Goal: Task Accomplishment & Management: Complete application form

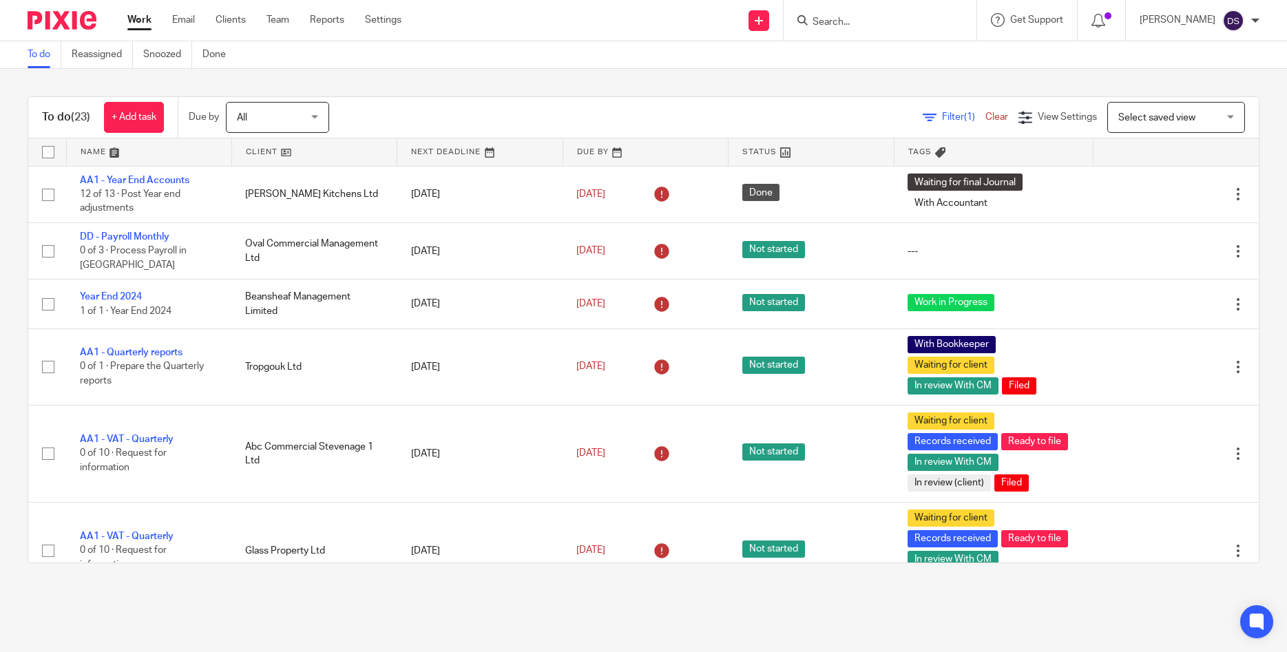
click at [878, 23] on input "Search" at bounding box center [873, 23] width 124 height 12
type input "quinpar"
click at [231, 21] on link "Clients" at bounding box center [230, 20] width 30 height 14
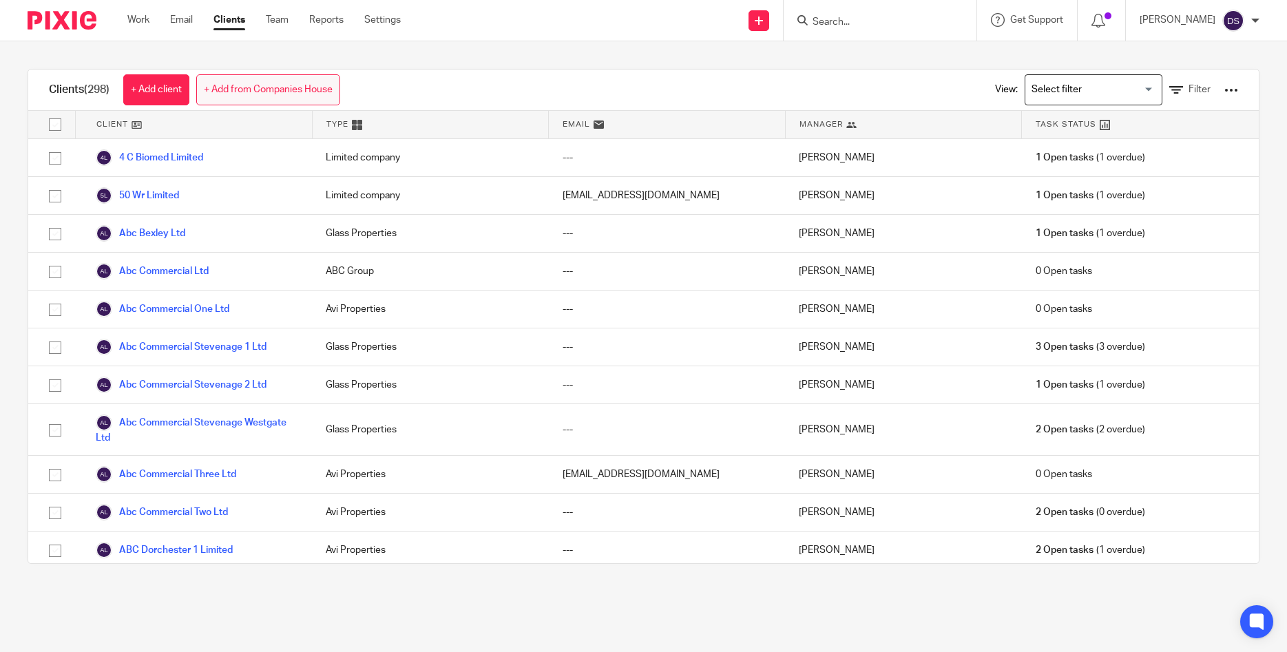
click at [257, 86] on link "+ Add from Companies House" at bounding box center [268, 89] width 144 height 31
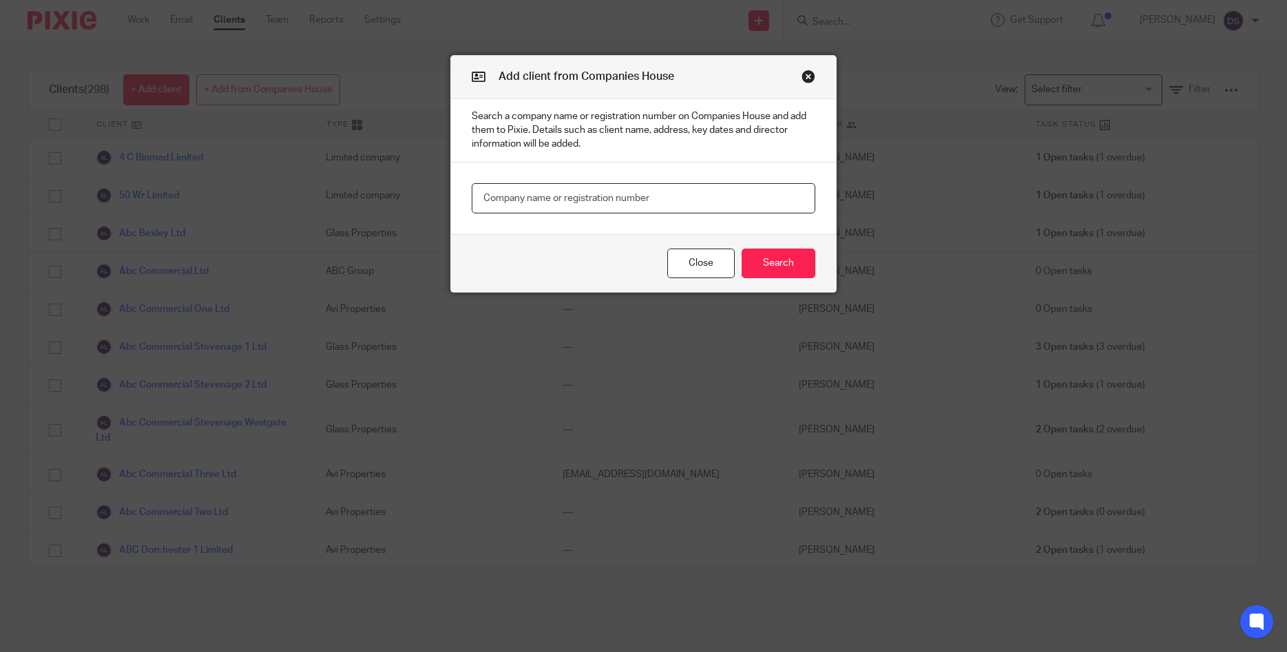
click at [661, 206] on input "text" at bounding box center [644, 198] width 344 height 31
paste input "02557446"
type input "02557446"
click at [758, 259] on button "Search" at bounding box center [778, 264] width 74 height 30
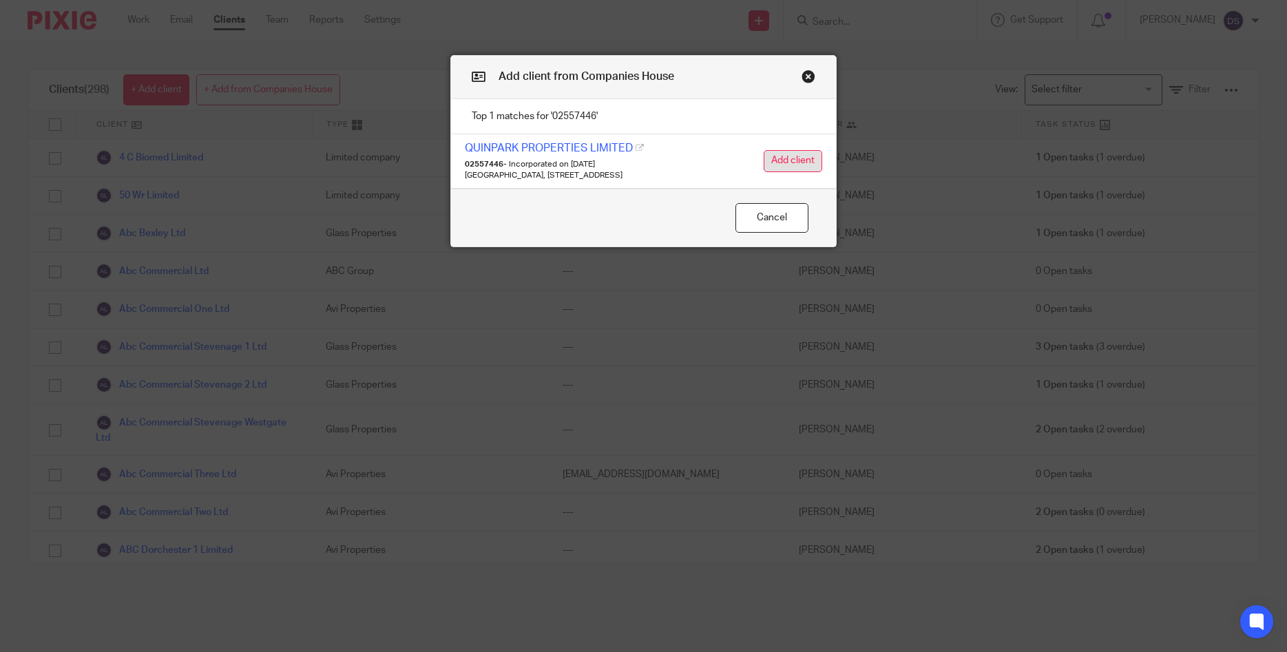
click at [808, 163] on button "Add client" at bounding box center [792, 161] width 59 height 22
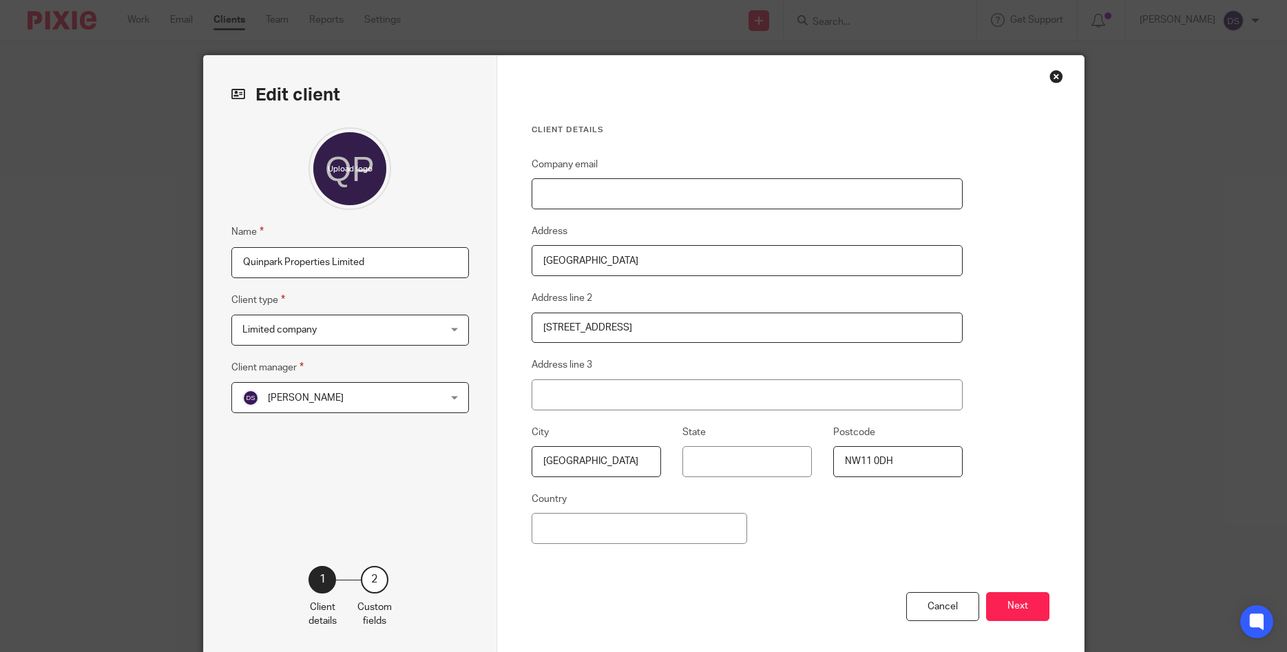
click at [620, 194] on input "Company email" at bounding box center [747, 193] width 432 height 31
paste input "Hallswelle House, 1 Hallswelle Road, London, NW11 0DH"
click at [1009, 607] on div "Cancel Next" at bounding box center [790, 624] width 518 height 64
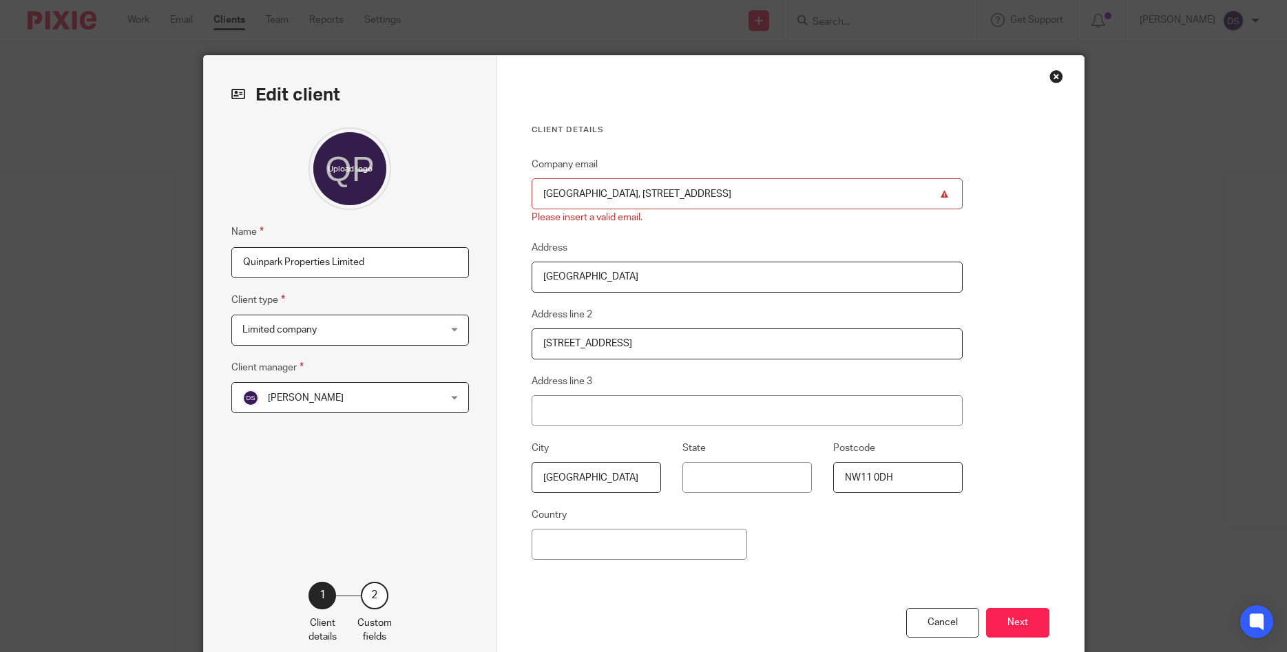
drag, startPoint x: 799, startPoint y: 207, endPoint x: 474, endPoint y: 185, distance: 326.4
click at [531, 185] on input "Hallswelle House, 1 Hallswelle Road, London, NW11 0DH" at bounding box center [747, 193] width 432 height 31
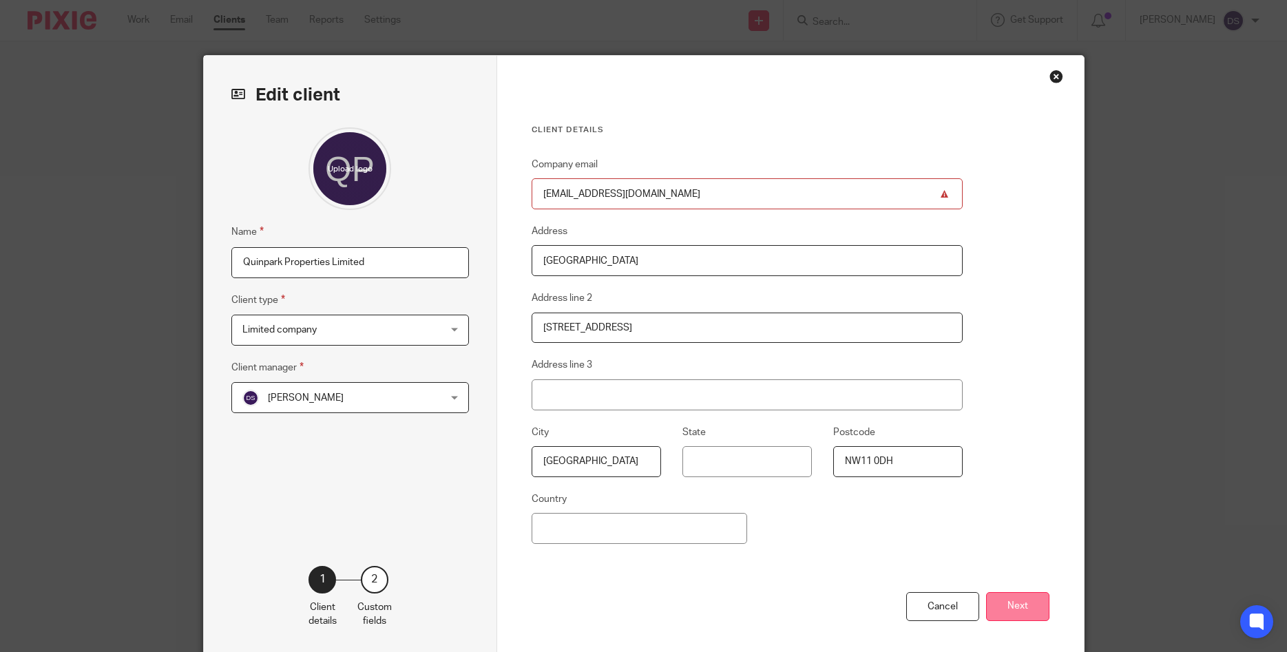
type input "ylast12@hotmail.com"
click at [1002, 602] on button "Next" at bounding box center [1017, 607] width 63 height 30
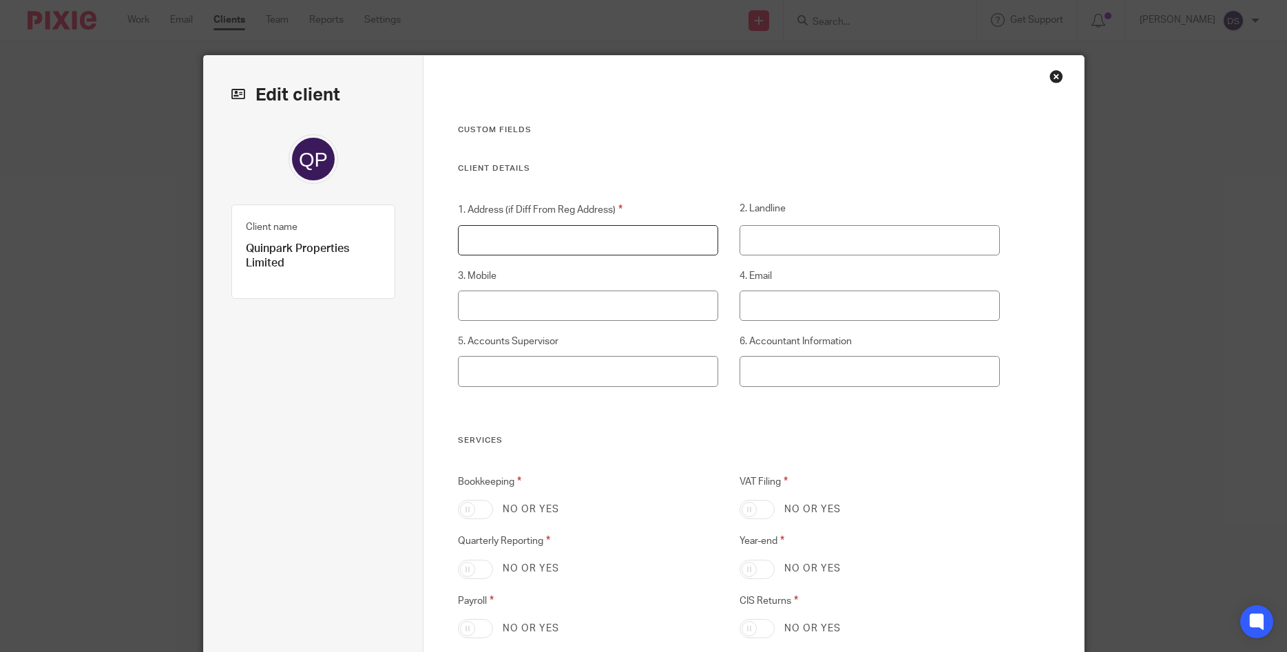
click at [489, 245] on input "1. Address (if Diff From Reg Address)" at bounding box center [588, 240] width 260 height 31
paste input "Hallswelle House, 1 Hallswelle Road, London, NW11 0DH"
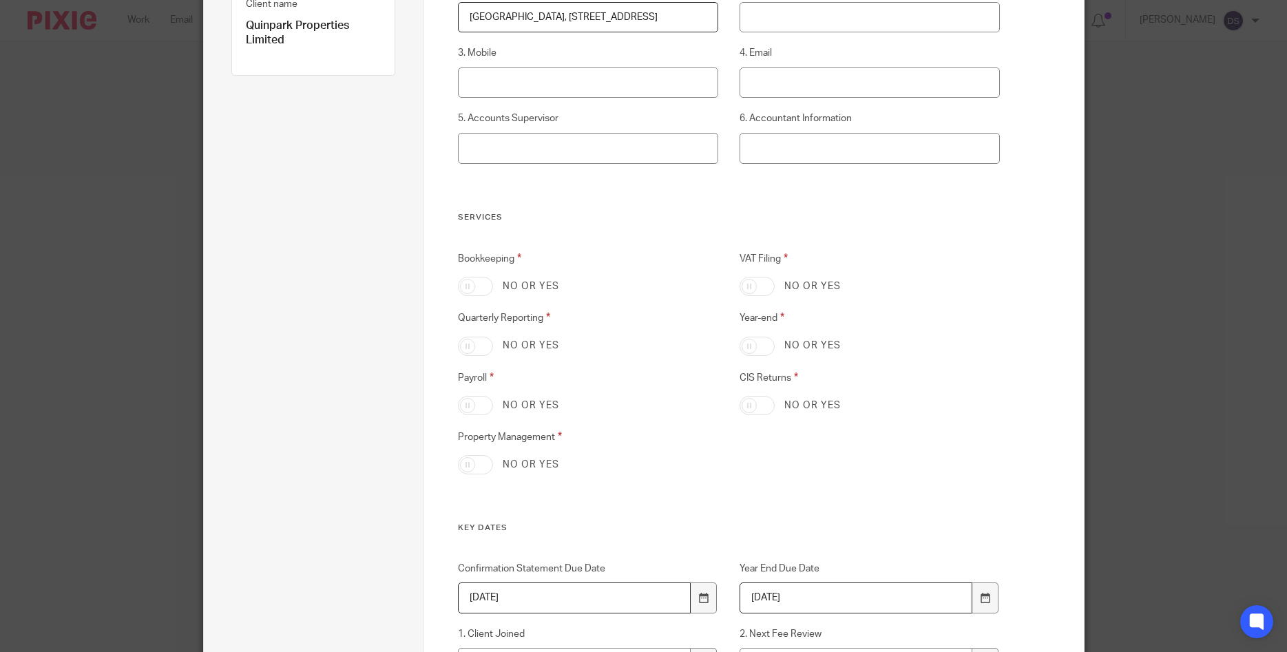
scroll to position [264, 0]
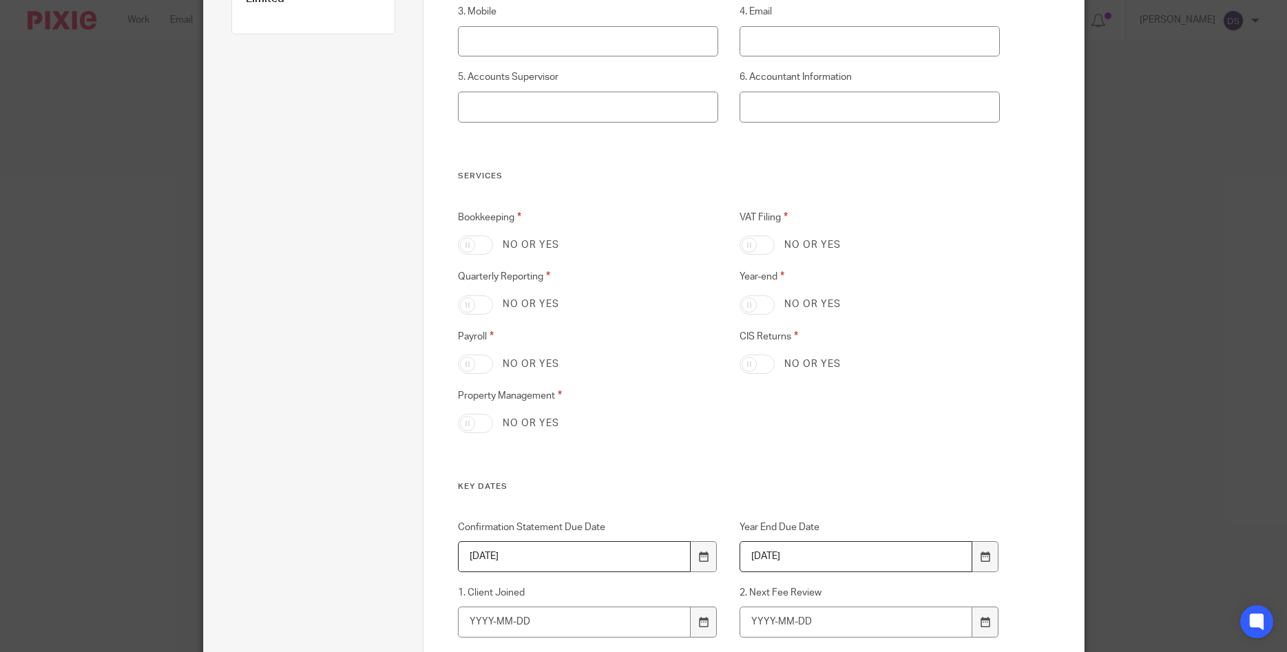
type input "Hallswelle House, 1 Hallswelle Road, London, NW11 0DH"
click at [475, 250] on input "Bookkeeping" at bounding box center [475, 244] width 35 height 19
checkbox input "true"
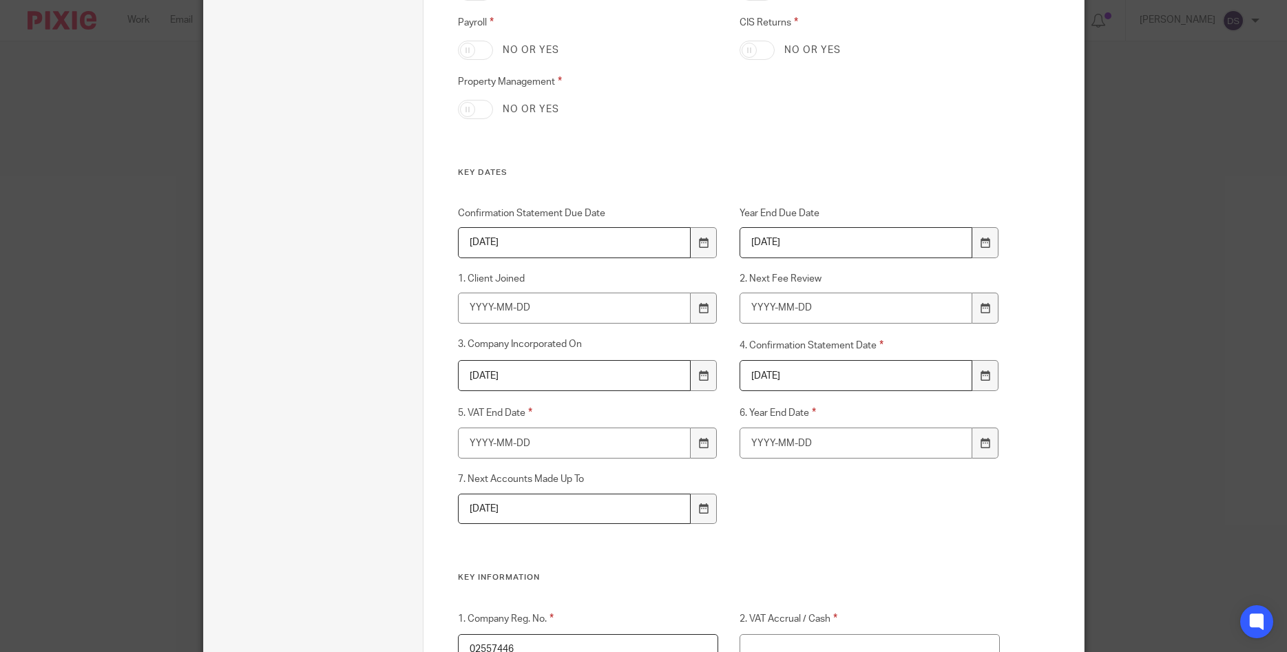
scroll to position [595, 0]
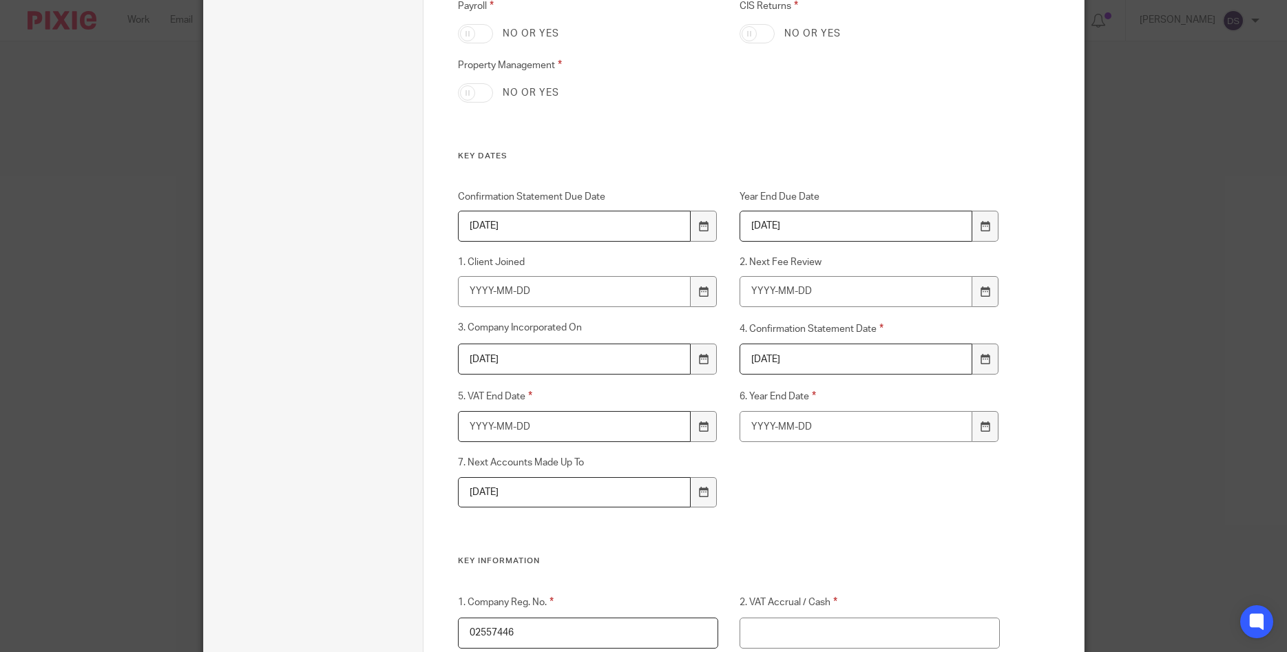
click at [474, 425] on input "5. VAT End Date" at bounding box center [574, 426] width 233 height 31
type input "1900-01-01"
click at [824, 472] on div "Confirmation Statement Due Date 2025-11-26 Year End Due Date 2026-01-06 1. Clie…" at bounding box center [717, 373] width 563 height 366
click at [787, 430] on input "6. Year End Date" at bounding box center [855, 426] width 233 height 31
type input "2024-03-31"
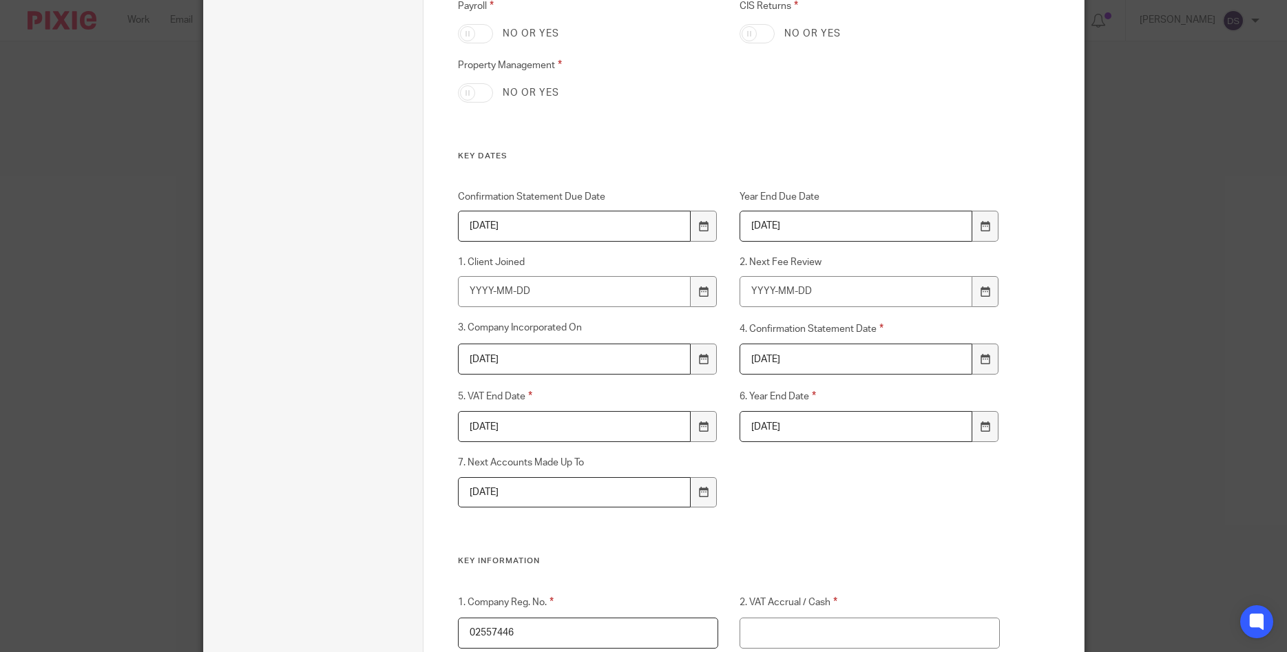
click at [817, 500] on div "Confirmation Statement Due Date 2025-11-26 Year End Due Date 2026-01-06 1. Clie…" at bounding box center [717, 373] width 563 height 366
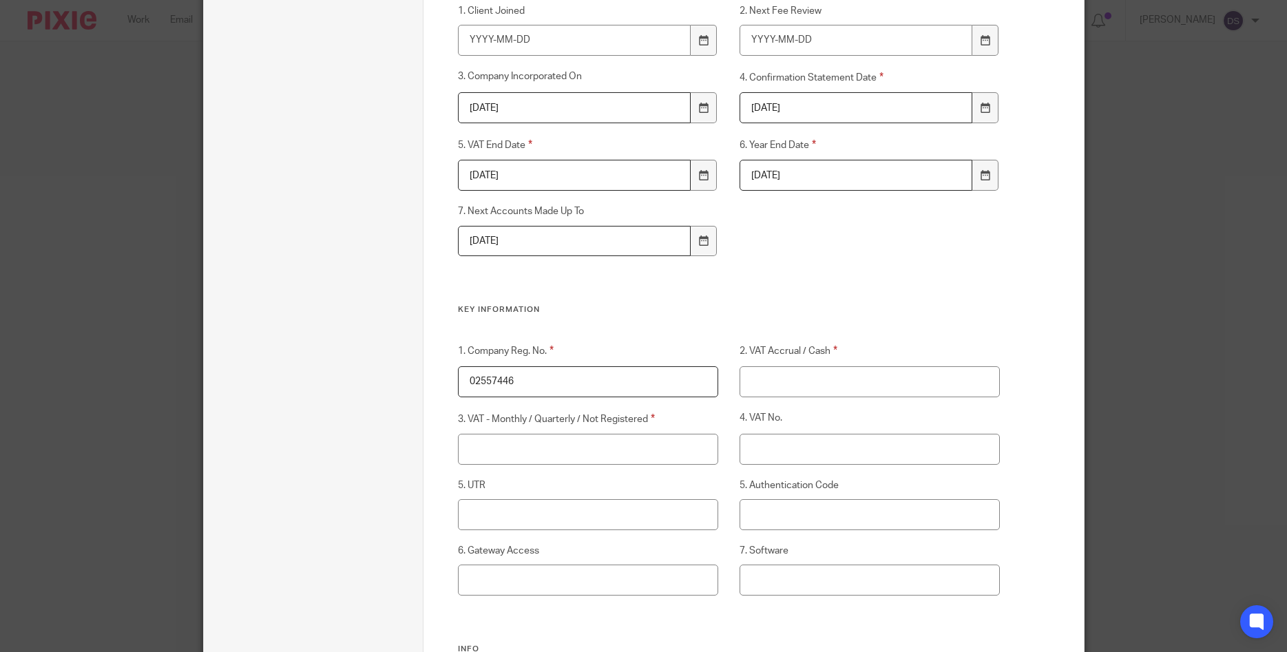
scroll to position [859, 0]
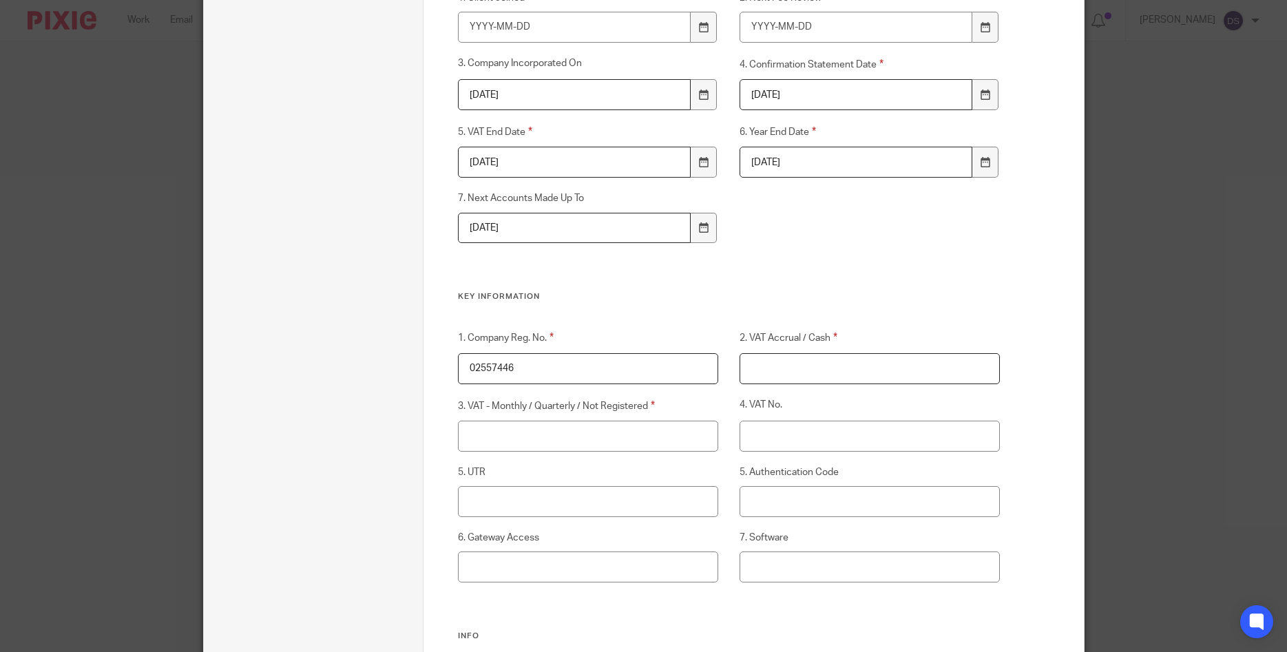
click at [770, 363] on input "2. VAT Accrual / Cash" at bounding box center [869, 368] width 260 height 31
type input "n/a"
click at [587, 438] on input "3. VAT - Monthly / Quarterly / Not Registered" at bounding box center [588, 436] width 260 height 31
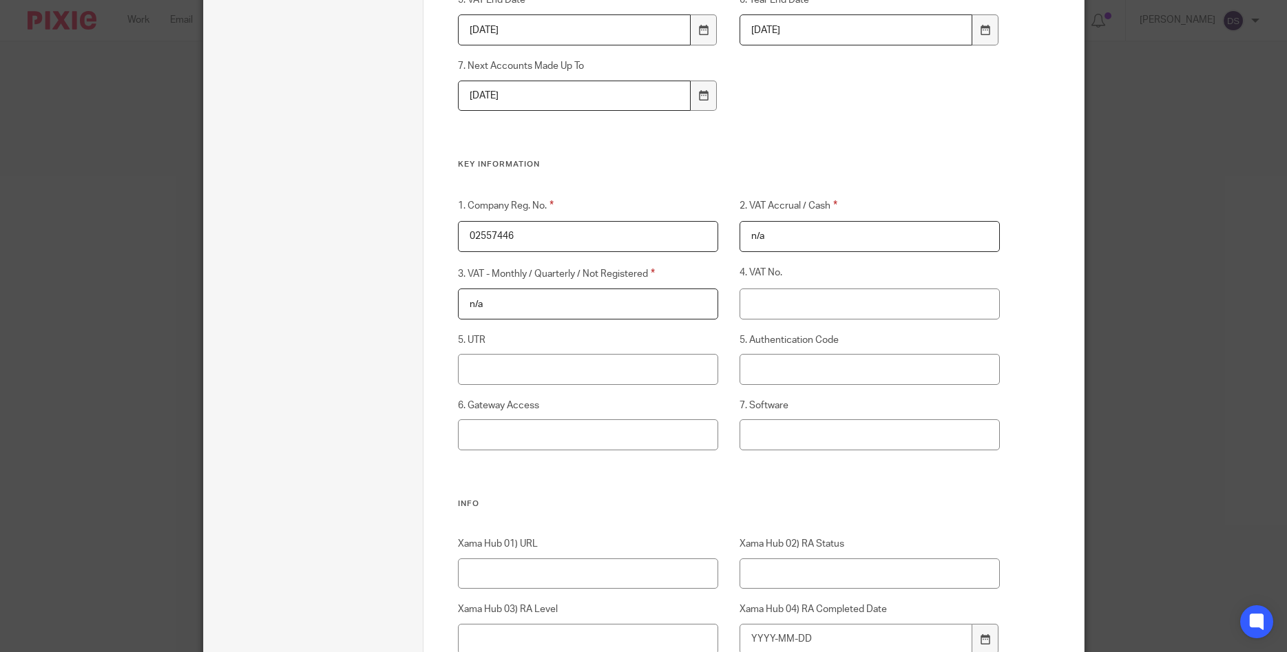
type input "n/a"
click at [497, 367] on input "5. UTR" at bounding box center [588, 369] width 260 height 31
paste input "Hallswelle House, 1 Hallswelle Road, London, NW11 0DH"
drag, startPoint x: 707, startPoint y: 368, endPoint x: 257, endPoint y: 362, distance: 449.6
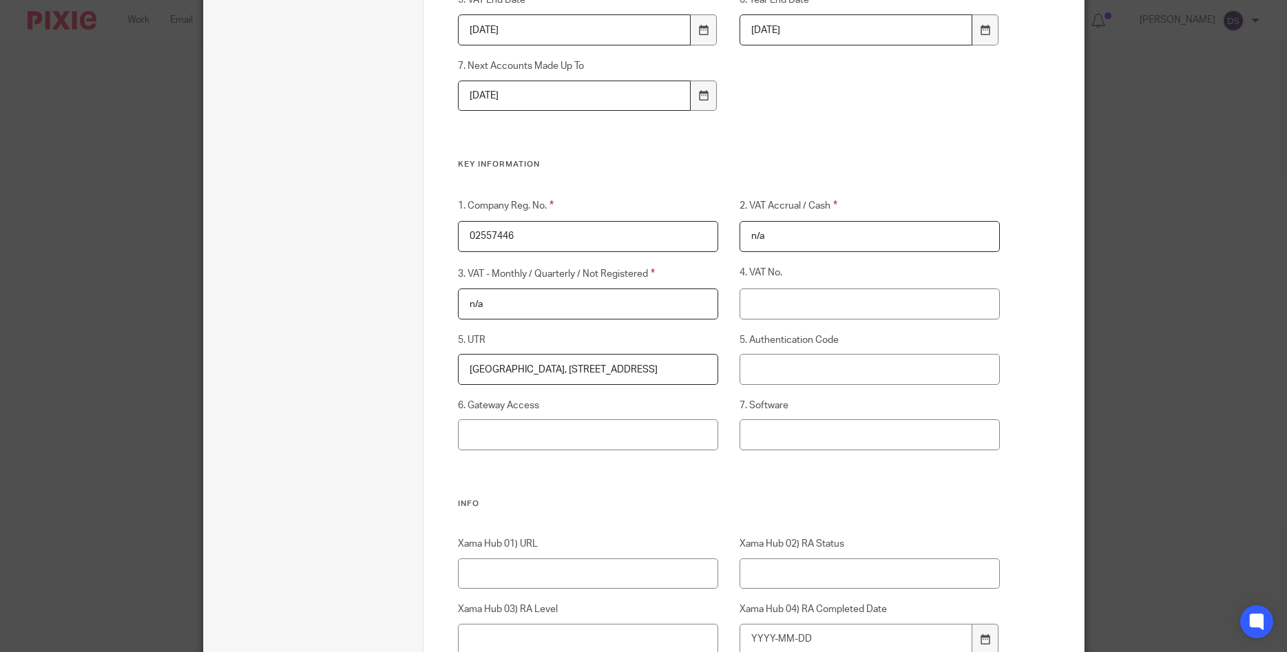
click at [257, 362] on div "Edit client Client name Quinpark Properties Limited Client type 1 Client detail…" at bounding box center [644, 46] width 880 height 1965
type input "H"
click at [494, 368] on input "5. UTR" at bounding box center [588, 369] width 260 height 31
paste input "1322016085"
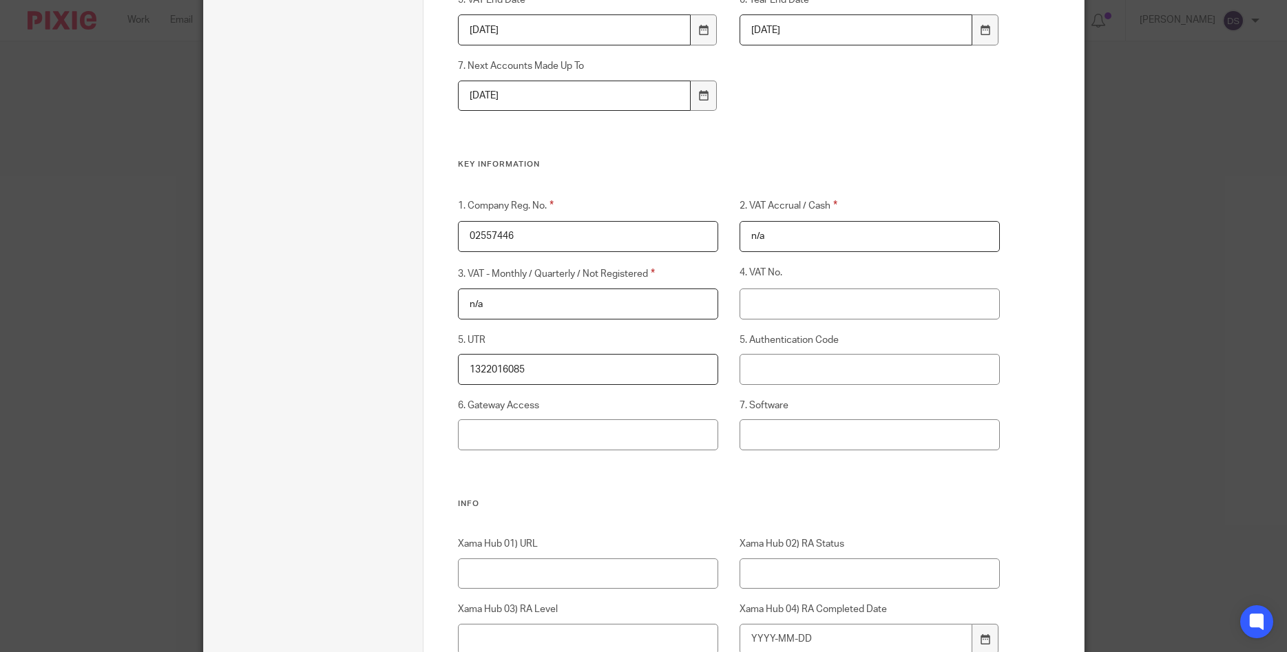
type input "1322016085"
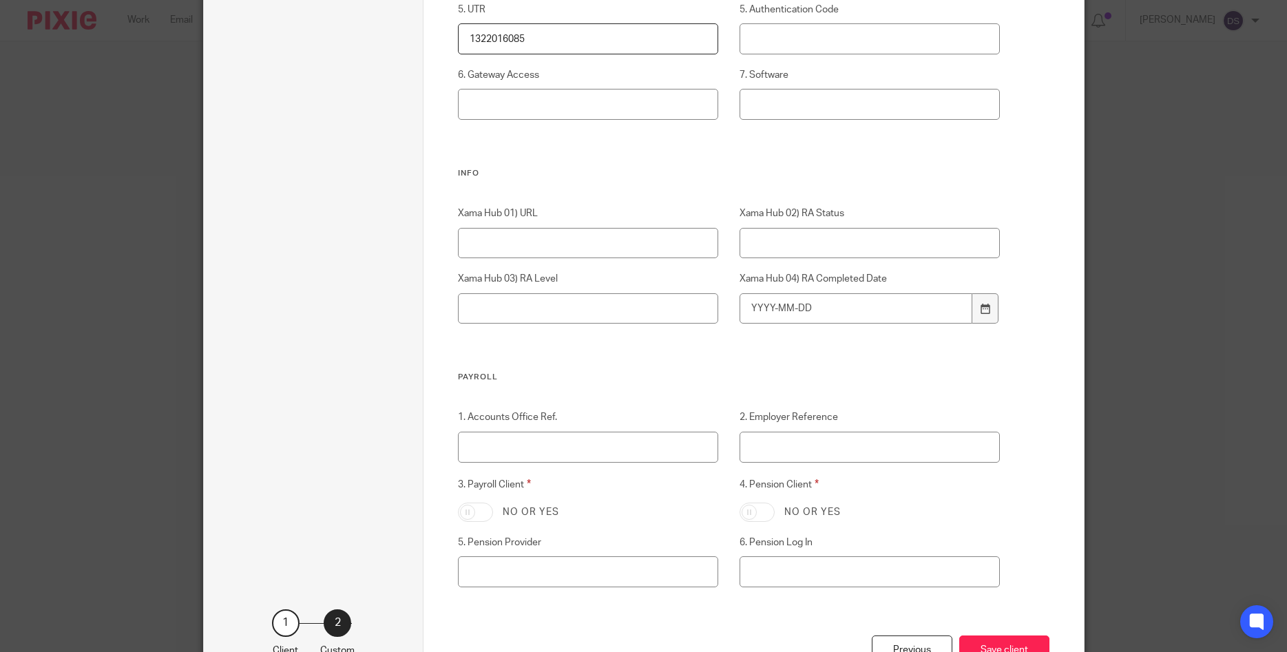
scroll to position [1425, 0]
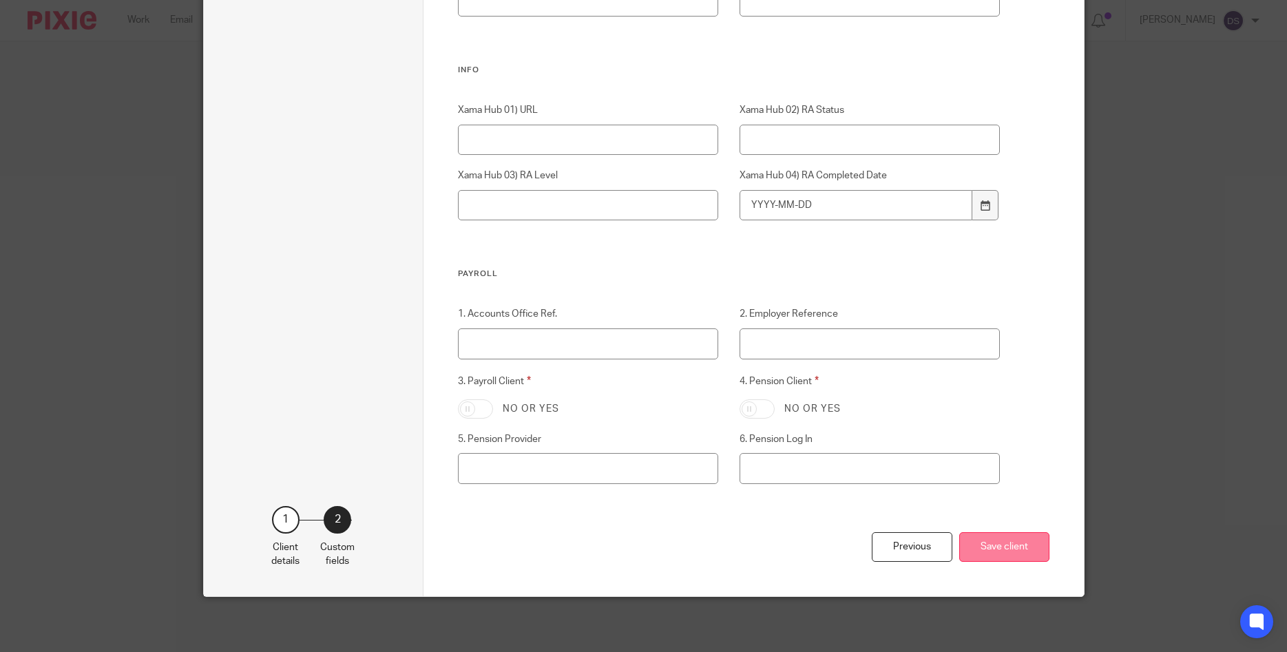
click at [987, 547] on button "Save client" at bounding box center [1004, 547] width 90 height 30
click at [975, 542] on button "Save client" at bounding box center [1004, 547] width 90 height 30
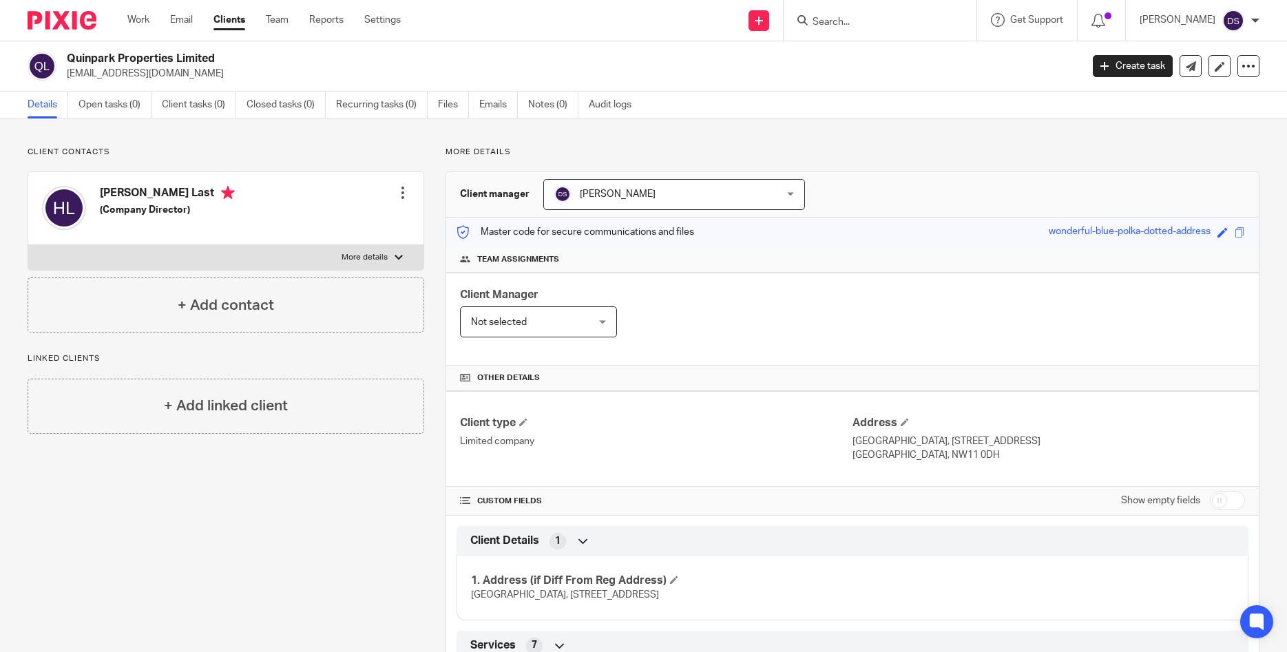
click at [874, 19] on input "Search" at bounding box center [873, 23] width 124 height 12
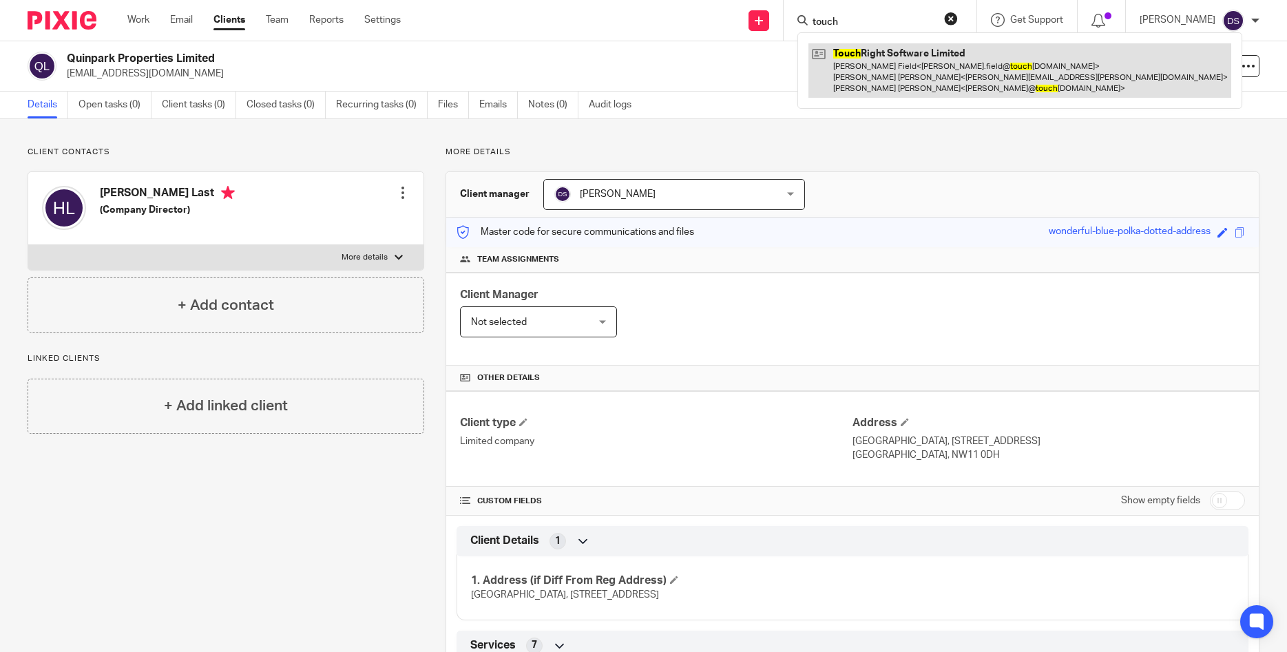
type input "touch"
click at [881, 74] on link at bounding box center [1019, 70] width 423 height 54
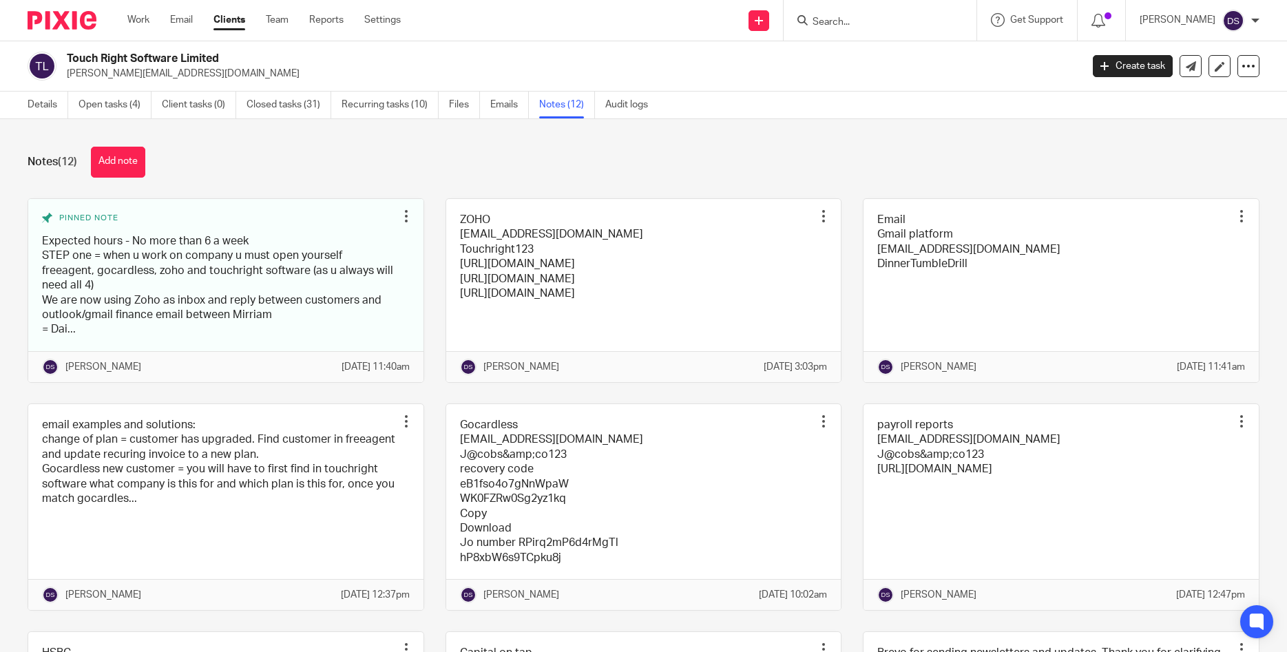
scroll to position [375, 0]
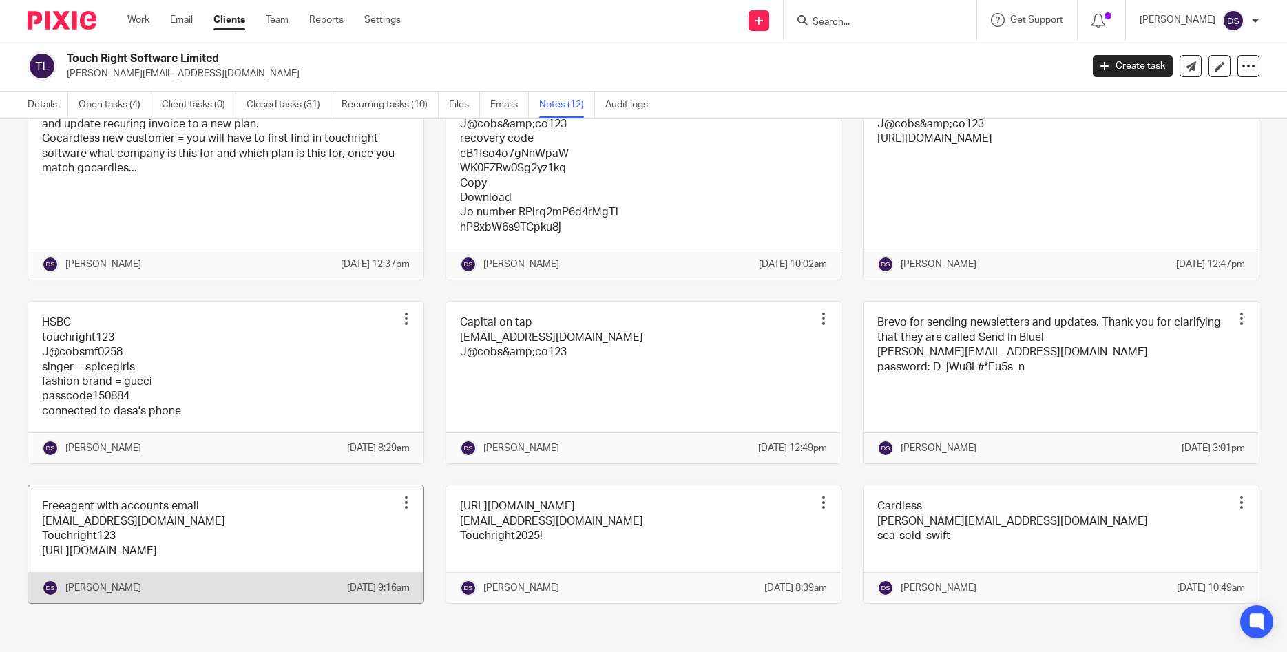
click at [156, 511] on link at bounding box center [225, 544] width 395 height 118
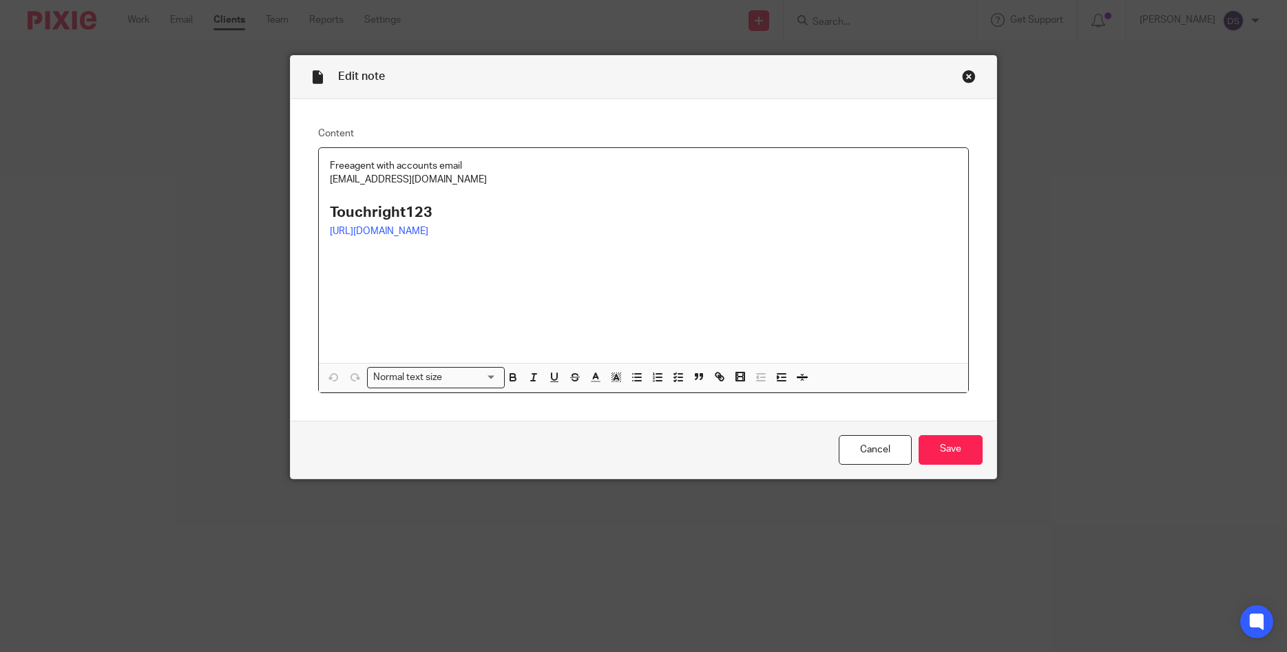
drag, startPoint x: 489, startPoint y: 182, endPoint x: 314, endPoint y: 182, distance: 175.6
click at [314, 182] on div "Content Freeagent with accounts email accounts@touchrightsoftware.com Touchrigh…" at bounding box center [644, 260] width 706 height 322
copy p "accounts@touchrightsoftware.com"
drag, startPoint x: 369, startPoint y: 209, endPoint x: 312, endPoint y: 207, distance: 57.2
click at [312, 207] on div "Content Freeagent with accounts email accounts@touchrightsoftware.com Touchrigh…" at bounding box center [644, 260] width 706 height 322
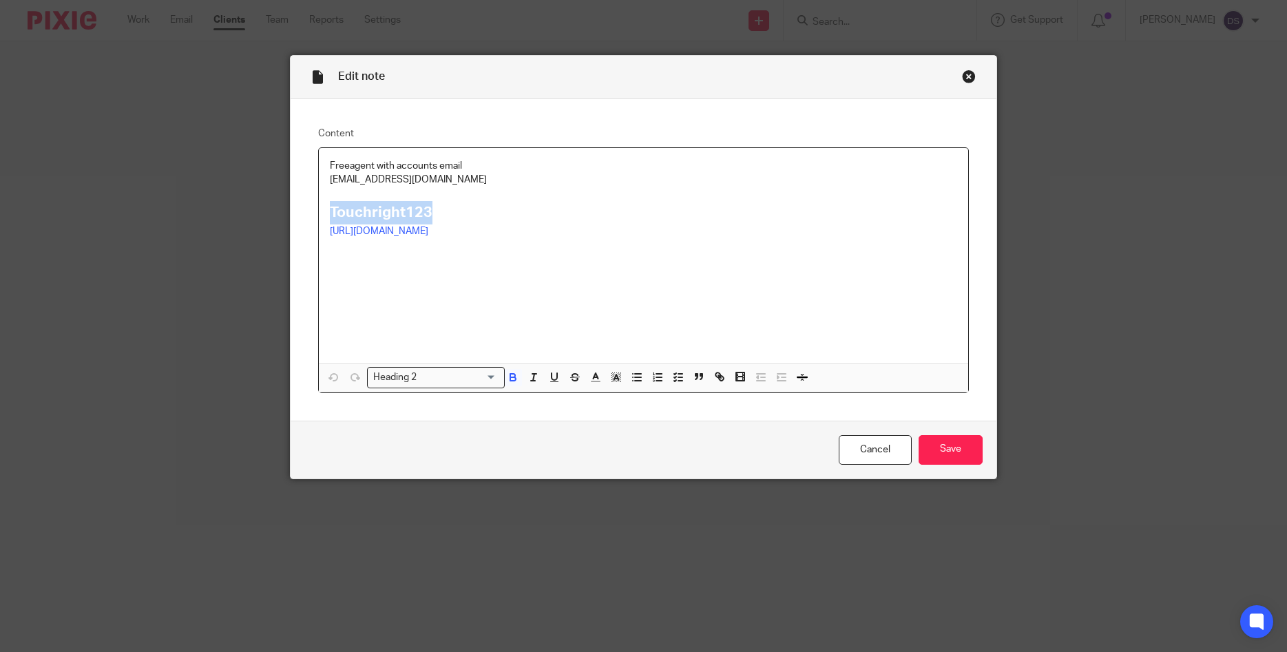
copy strong "Touchright123"
click at [973, 77] on div "Close this dialog window" at bounding box center [969, 77] width 14 height 14
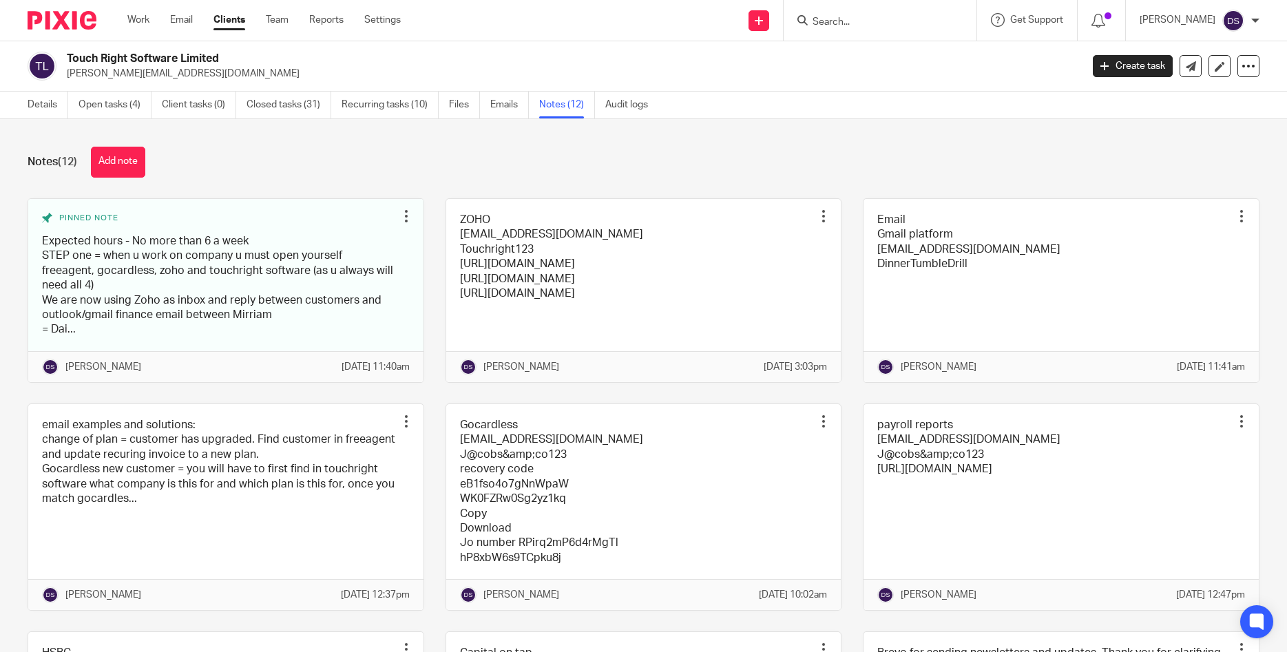
click at [844, 17] on input "Search" at bounding box center [873, 23] width 124 height 12
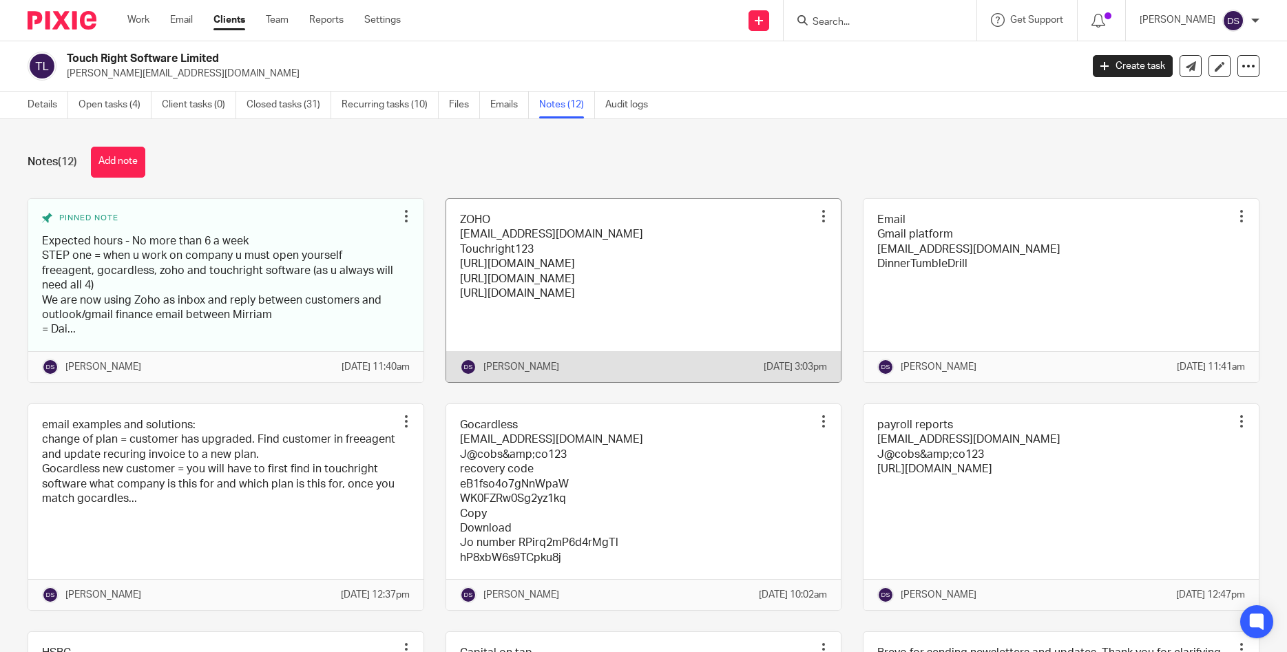
click at [569, 245] on link at bounding box center [643, 290] width 395 height 183
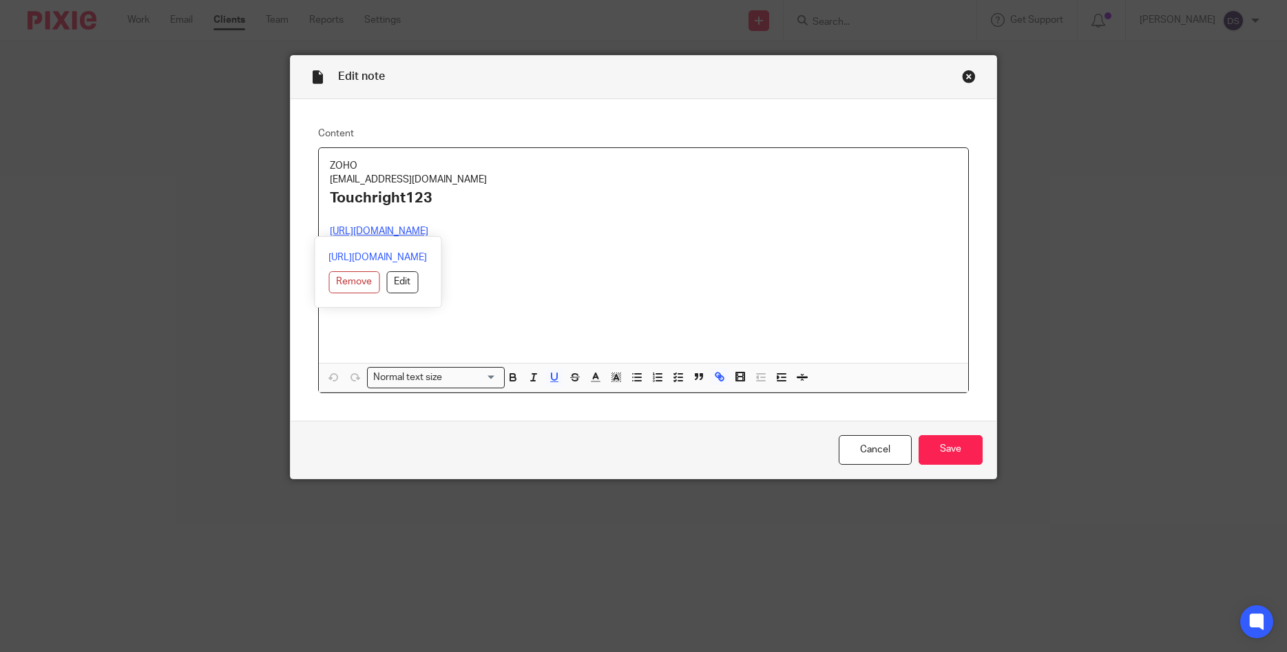
drag, startPoint x: 348, startPoint y: 226, endPoint x: 284, endPoint y: 224, distance: 64.1
click at [284, 224] on div "Edit note Content ZOHO [EMAIL_ADDRESS][DOMAIN_NAME] Touchright123 [URL][DOMAIN_…" at bounding box center [643, 326] width 1287 height 652
copy div "[URL][DOMAIN_NAME]"
